Goal: Transaction & Acquisition: Purchase product/service

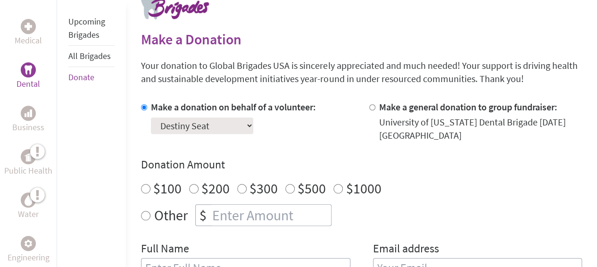
scroll to position [206, 0]
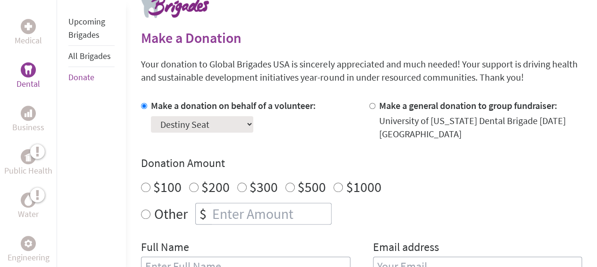
click at [254, 221] on input "number" at bounding box center [270, 213] width 121 height 21
radio input "true"
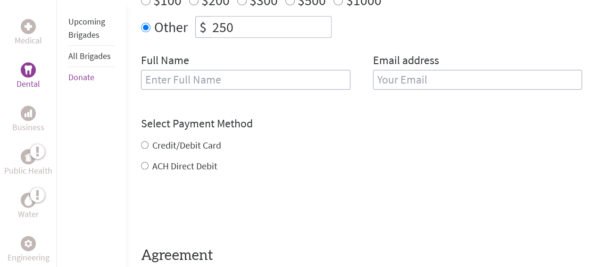
scroll to position [394, 0]
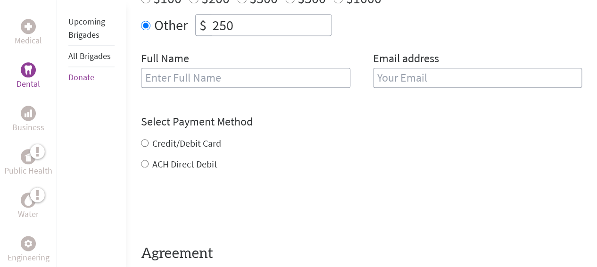
type input "250"
click at [305, 61] on div "Full Name" at bounding box center [245, 75] width 209 height 48
click at [295, 70] on input "text" at bounding box center [245, 78] width 209 height 20
click at [447, 81] on input "email" at bounding box center [477, 78] width 209 height 20
click at [293, 82] on input "Destiny" at bounding box center [245, 78] width 209 height 20
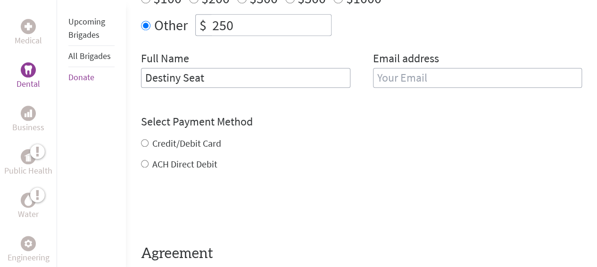
type input "Destiny Seat"
click at [440, 75] on input "email" at bounding box center [477, 78] width 209 height 20
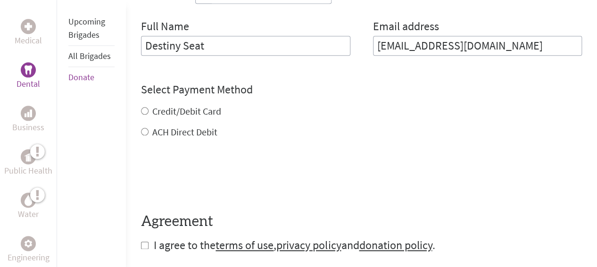
scroll to position [431, 0]
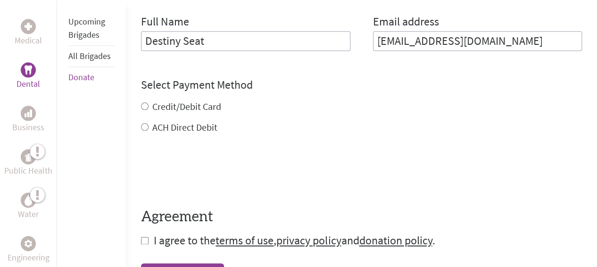
type input "[EMAIL_ADDRESS][DOMAIN_NAME]"
click at [148, 108] on div "Credit/Debit Card ACH Direct Debit" at bounding box center [361, 117] width 441 height 34
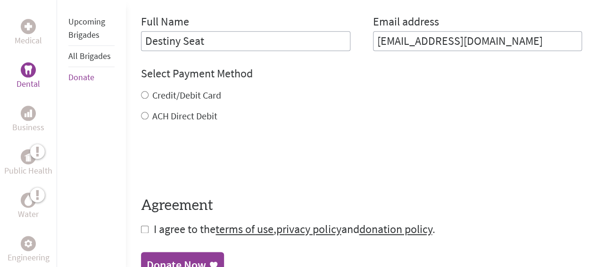
click at [148, 97] on input "Credit/Debit Card" at bounding box center [145, 95] width 8 height 8
radio input "true"
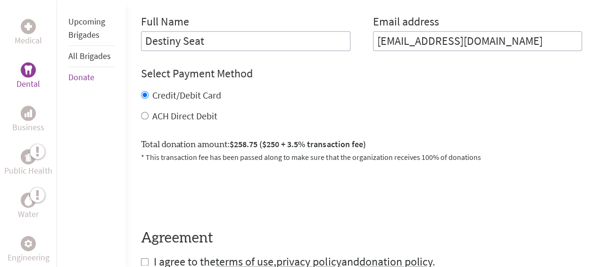
click at [141, 120] on div "ACH Direct Debit" at bounding box center [361, 115] width 441 height 13
click at [144, 118] on input "ACH Direct Debit" at bounding box center [145, 116] width 8 height 8
radio input "true"
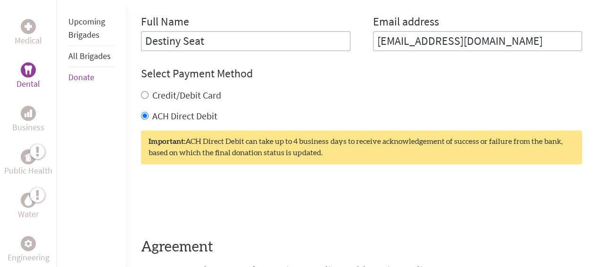
click at [135, 104] on div "Medical Dental Business Public Health Water Engineering Legal Empowerment Upcom…" at bounding box center [298, 40] width 597 height 590
click at [146, 93] on input "Credit/Debit Card" at bounding box center [145, 95] width 8 height 8
radio input "true"
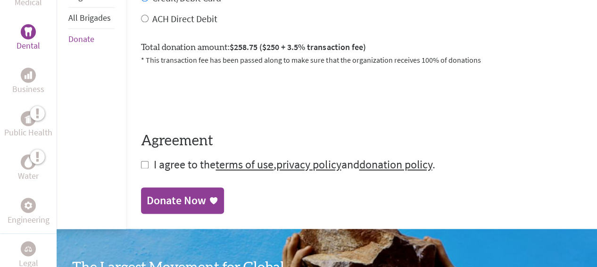
scroll to position [529, 0]
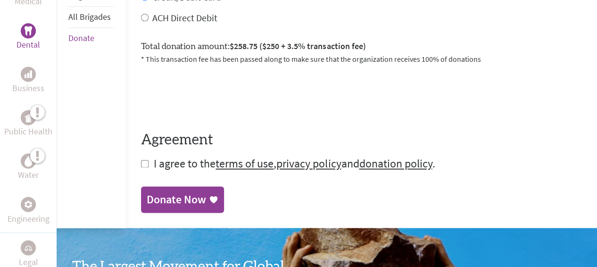
click at [141, 162] on input "checkbox" at bounding box center [145, 164] width 8 height 8
checkbox input "true"
click at [167, 204] on div "Donate Now" at bounding box center [176, 200] width 59 height 15
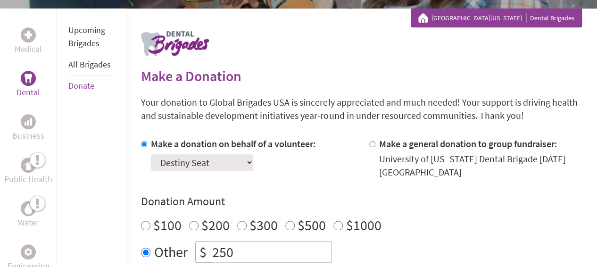
scroll to position [174, 0]
